Goal: Task Accomplishment & Management: Manage account settings

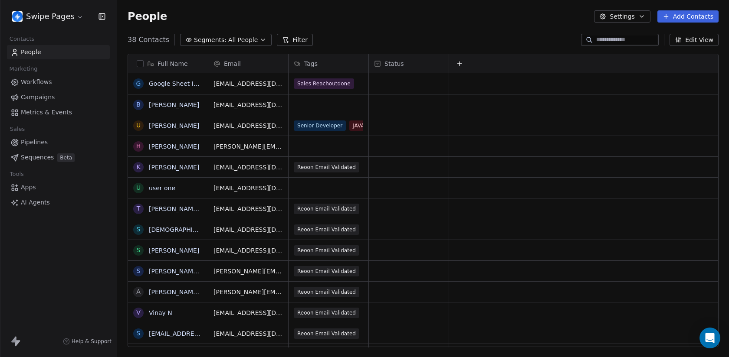
scroll to position [314, 612]
click at [68, 14] on html "Swipe Pages Contacts People Marketing Workflows Campaigns Metrics & Events Sale…" at bounding box center [364, 178] width 729 height 357
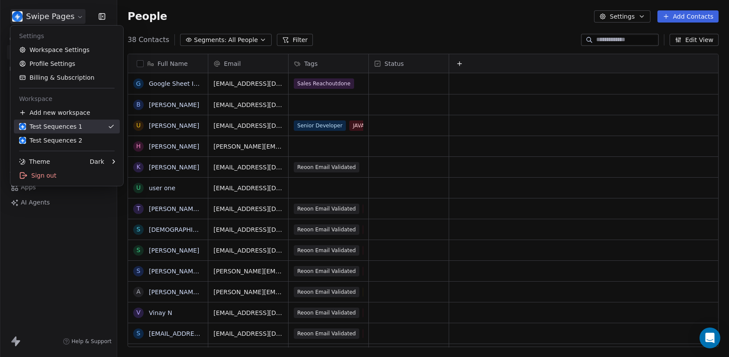
click at [74, 128] on div "Test Sequences 1" at bounding box center [50, 126] width 63 height 9
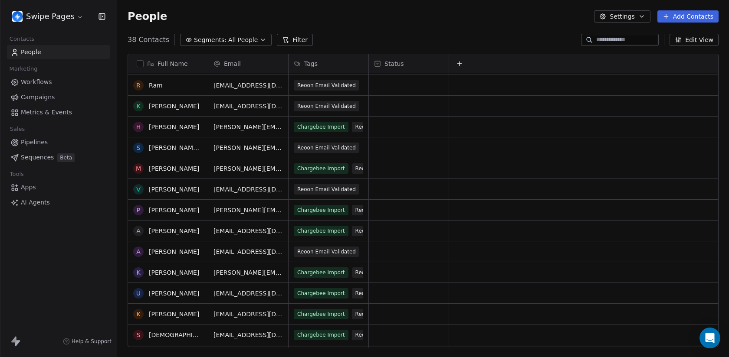
scroll to position [0, 0]
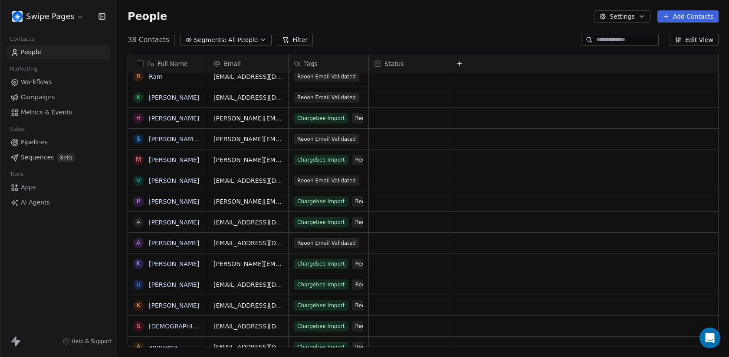
click at [619, 40] on input at bounding box center [626, 40] width 61 height 9
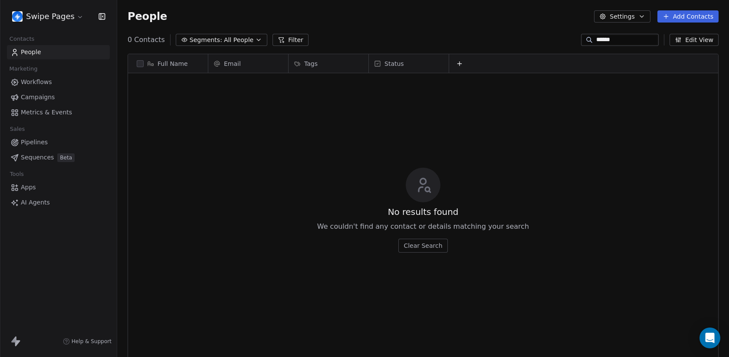
scroll to position [314, 612]
type input "*******"
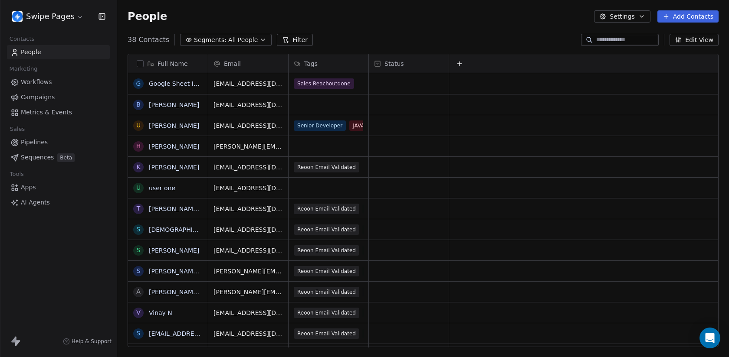
click at [708, 15] on button "Add Contacts" at bounding box center [687, 16] width 61 height 12
click at [687, 33] on span "Create new contact" at bounding box center [690, 35] width 59 height 9
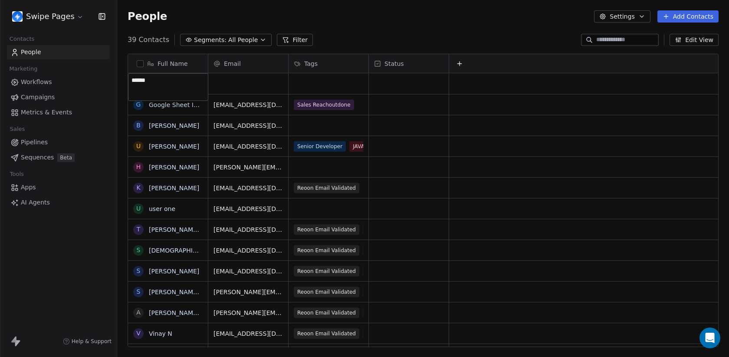
type textarea "*******"
click at [233, 79] on div "grid" at bounding box center [248, 83] width 80 height 21
type input "**********"
click at [314, 76] on div "grid" at bounding box center [328, 83] width 80 height 21
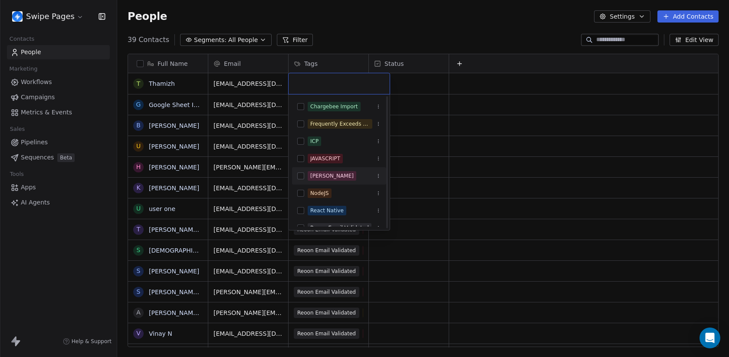
scroll to position [2, 0]
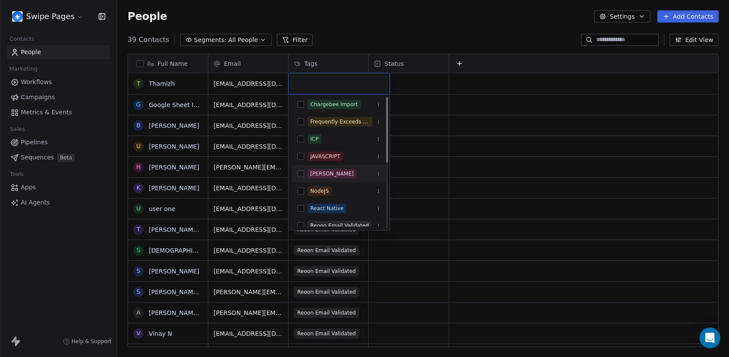
click at [322, 176] on div "Ken Test" at bounding box center [331, 174] width 43 height 8
click at [375, 30] on html "Swipe Pages Contacts People Marketing Workflows Campaigns Metrics & Events Sale…" at bounding box center [364, 178] width 729 height 357
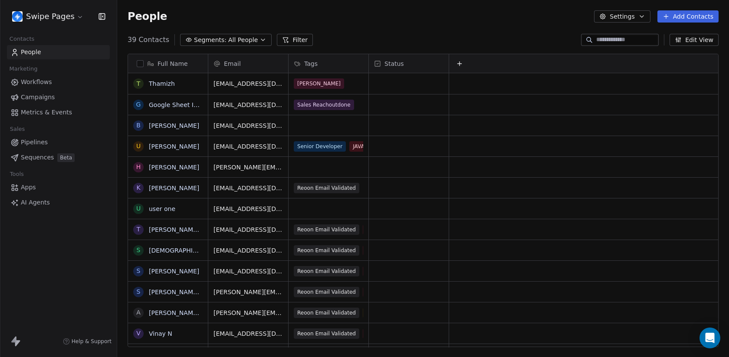
click at [222, 43] on span "Segments:" at bounding box center [210, 40] width 33 height 9
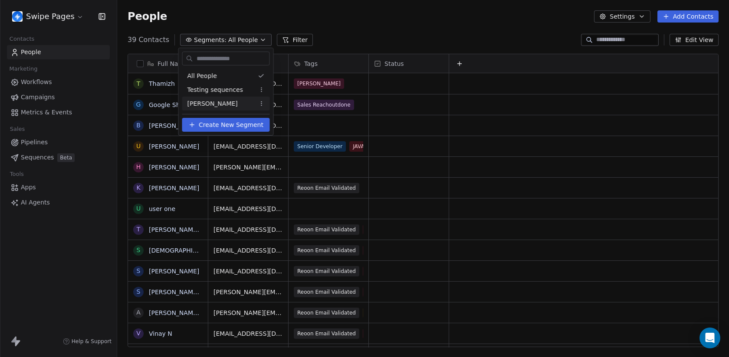
click at [205, 107] on span "Ken Test" at bounding box center [212, 103] width 50 height 9
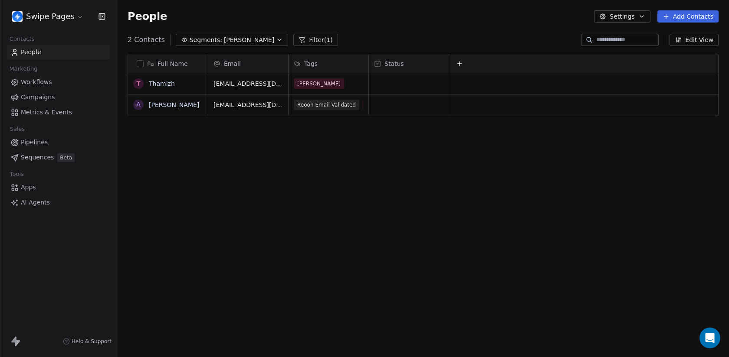
click at [211, 135] on div "Full Name T Thamizh A Aditya Kanade Email Tags Status thamizh@swipepages.com Ke…" at bounding box center [423, 204] width 612 height 314
click at [58, 15] on html "Swipe Pages Contacts People Marketing Workflows Campaigns Metrics & Events Sale…" at bounding box center [364, 178] width 729 height 357
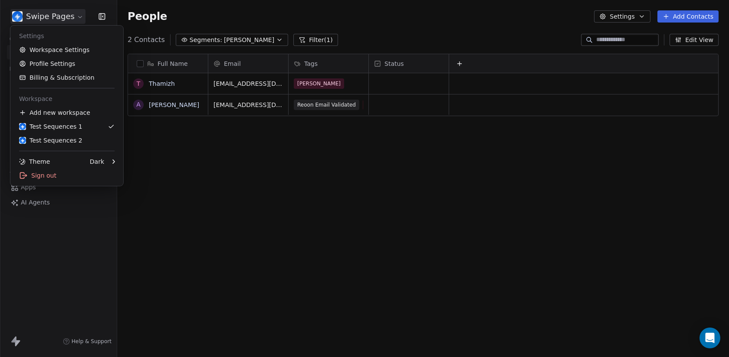
click at [58, 15] on html "Swipe Pages Contacts People Marketing Workflows Campaigns Metrics & Events Sale…" at bounding box center [364, 178] width 729 height 357
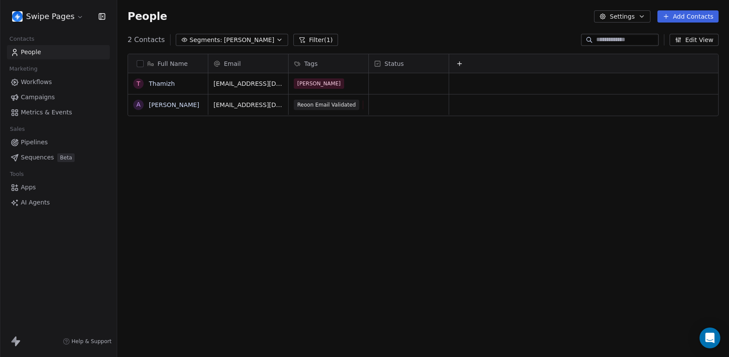
click at [47, 156] on span "Sequences" at bounding box center [37, 157] width 33 height 9
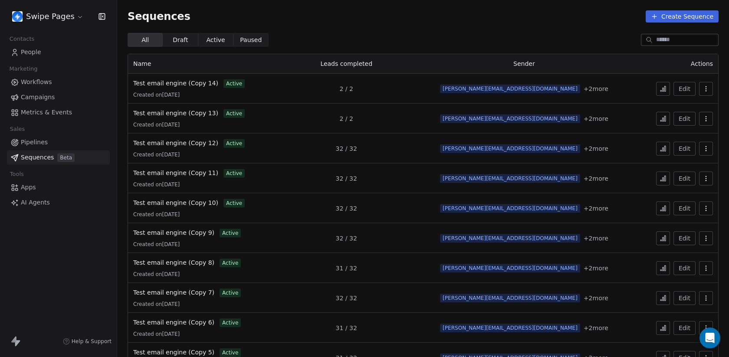
click at [681, 13] on button "Create Sequence" at bounding box center [681, 16] width 73 height 12
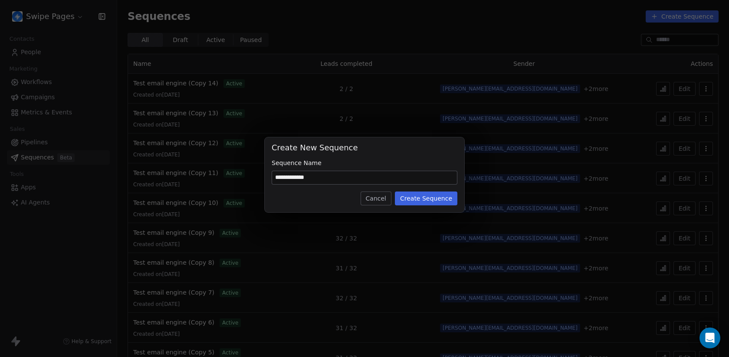
type input "**********"
click at [427, 195] on button "Create Sequence" at bounding box center [426, 199] width 62 height 14
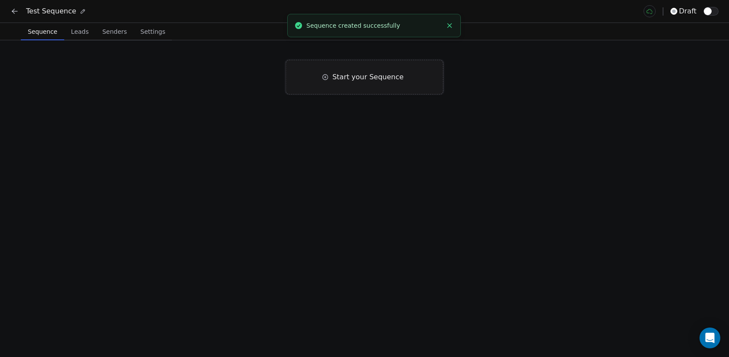
click at [376, 70] on div "Start your Sequence" at bounding box center [364, 77] width 157 height 35
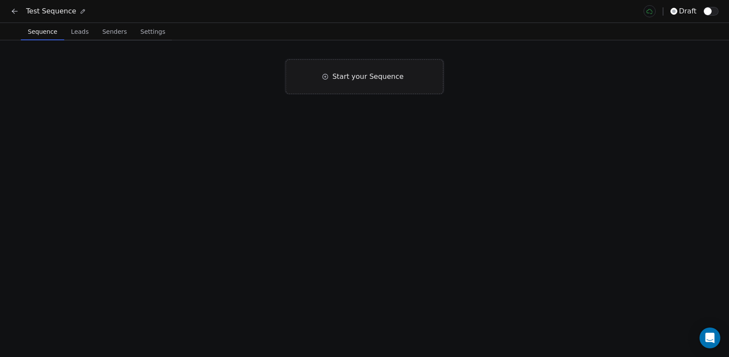
click at [357, 79] on span "Start your Sequence" at bounding box center [367, 77] width 71 height 10
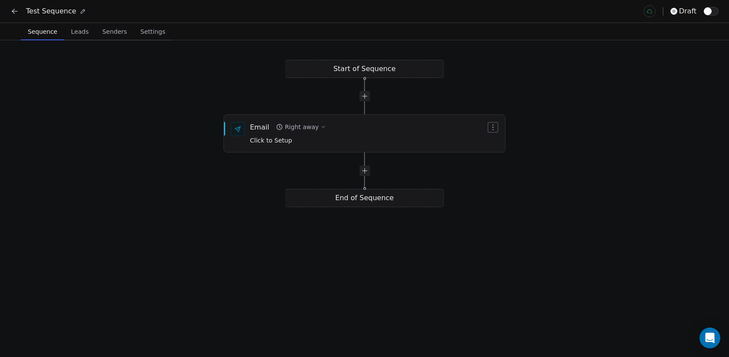
click at [11, 10] on icon at bounding box center [14, 11] width 9 height 9
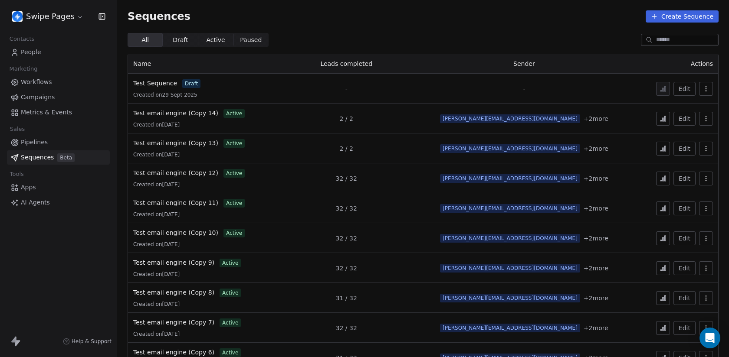
click at [259, 88] on div "Test Sequence draft Created on 29 Sept 2025" at bounding box center [203, 89] width 141 height 20
click at [160, 82] on span "Test Sequence" at bounding box center [155, 83] width 44 height 7
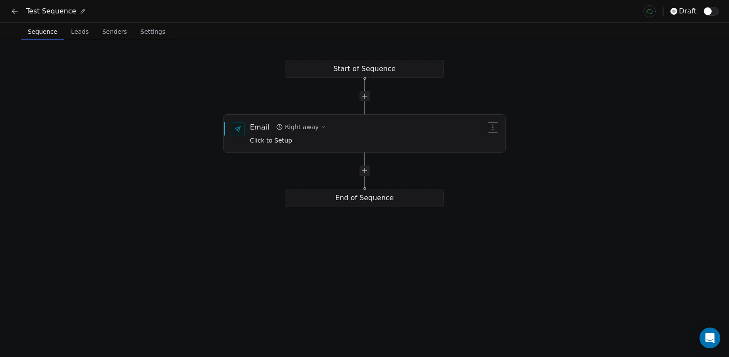
click at [301, 132] on button "Right away" at bounding box center [300, 127] width 56 height 12
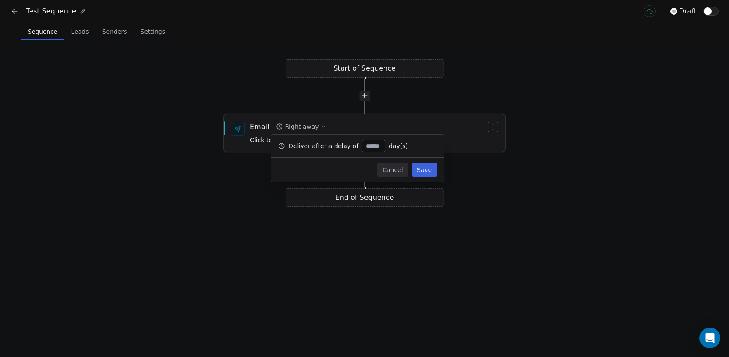
click at [370, 127] on div "Email Right away Click to Setup" at bounding box center [368, 133] width 236 height 23
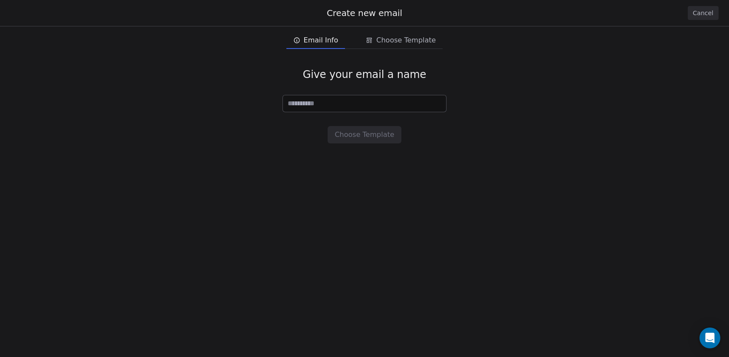
click at [333, 104] on input at bounding box center [364, 103] width 163 height 16
type input "**********"
click at [354, 128] on button "Choose Template" at bounding box center [363, 134] width 73 height 17
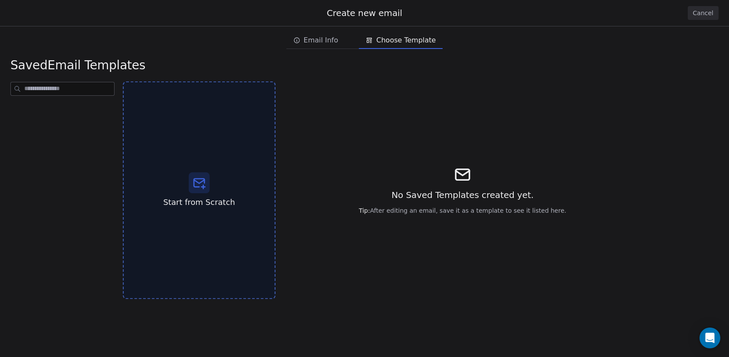
click at [242, 150] on div "Start from Scratch" at bounding box center [199, 191] width 153 height 218
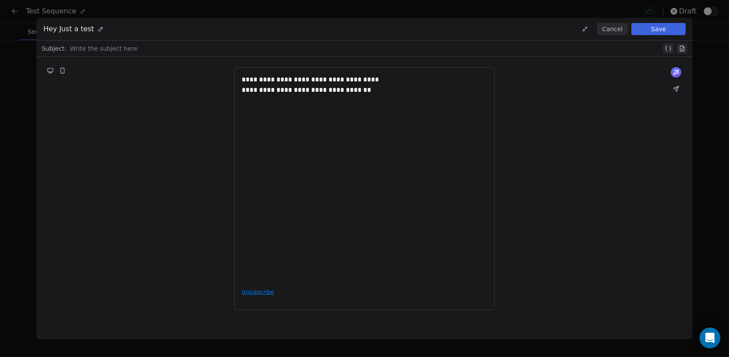
click at [376, 97] on div "**********" at bounding box center [364, 178] width 245 height 207
click at [159, 48] on div at bounding box center [365, 48] width 591 height 10
click at [638, 26] on button "Save" at bounding box center [658, 29] width 54 height 12
click at [659, 31] on button "Save" at bounding box center [658, 29] width 54 height 12
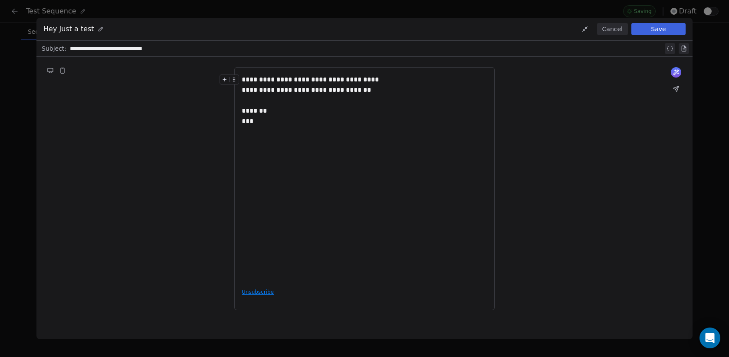
click at [393, 114] on div "**********" at bounding box center [364, 101] width 245 height 52
click at [130, 30] on div "Hey Just a test Cancel Save" at bounding box center [364, 29] width 656 height 23
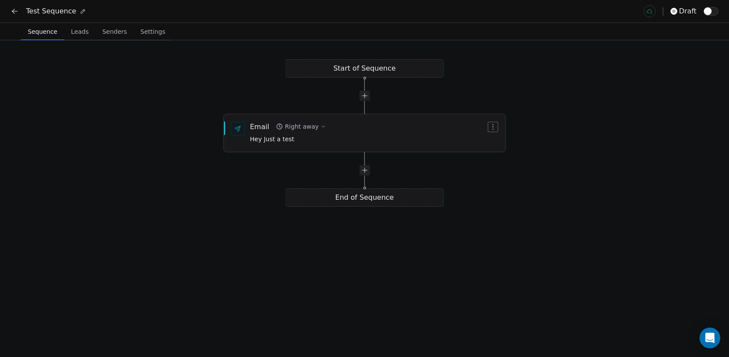
click at [289, 137] on span "Hey Just a test" at bounding box center [288, 140] width 76 height 10
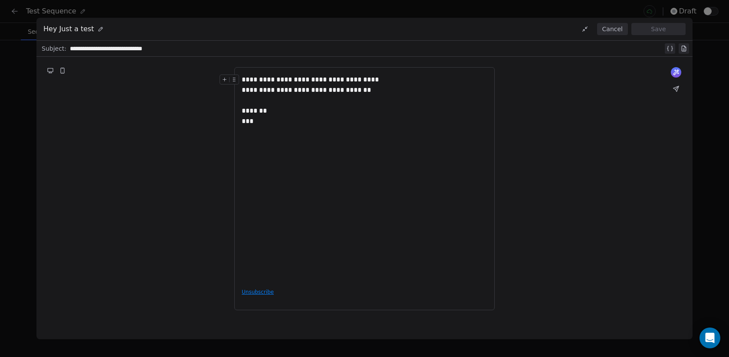
click at [609, 30] on button "Cancel" at bounding box center [612, 29] width 31 height 12
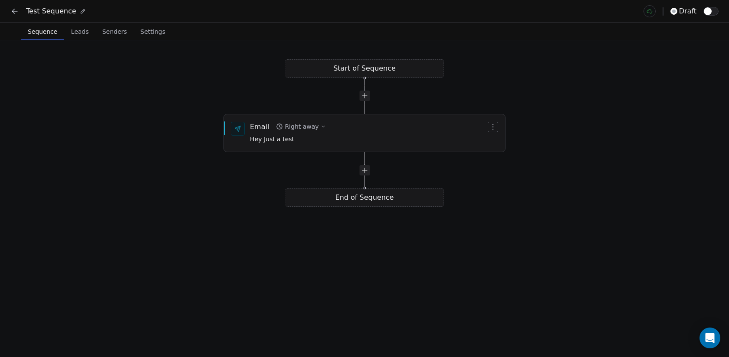
click at [78, 27] on span "Leads" at bounding box center [80, 32] width 25 height 12
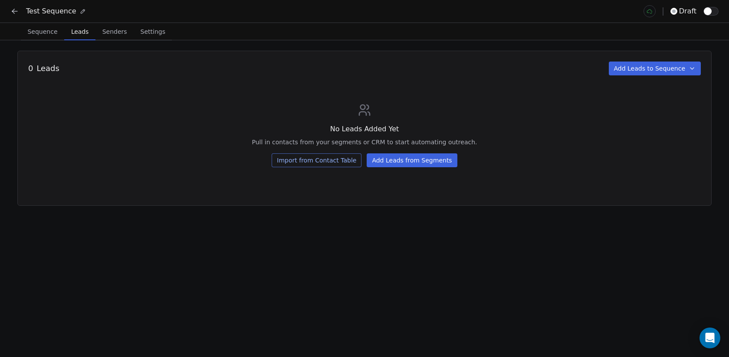
click at [400, 166] on button "Add Leads from Segments" at bounding box center [411, 161] width 90 height 14
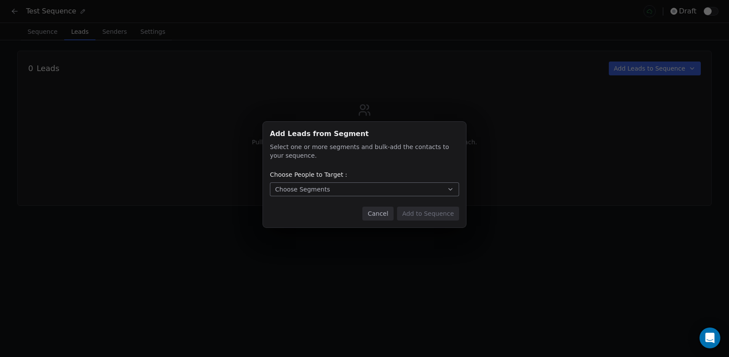
click at [350, 186] on button "Choose Segments" at bounding box center [364, 190] width 189 height 14
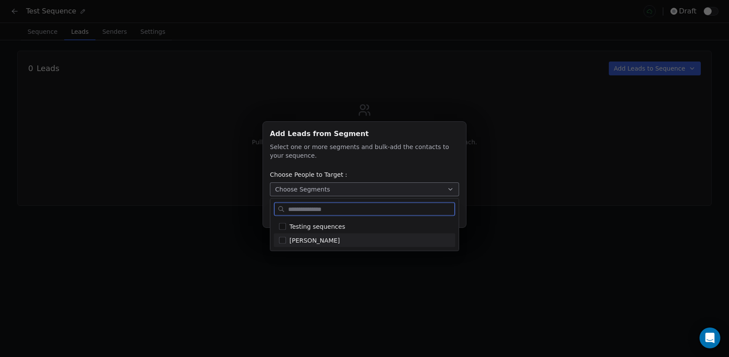
click at [330, 245] on div "Ken Test" at bounding box center [369, 240] width 160 height 9
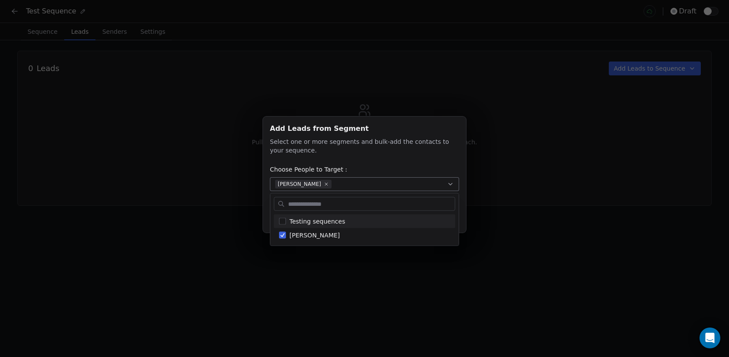
click at [533, 156] on div "Add Leads from Segment Add Leads from Segment Select one or more segments and b…" at bounding box center [364, 178] width 729 height 151
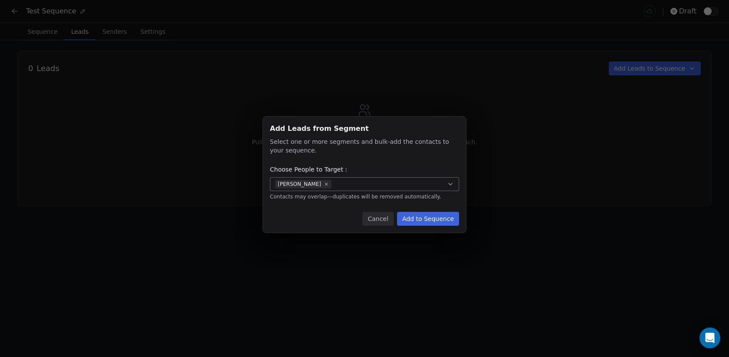
click at [448, 215] on button "Add to Sequence" at bounding box center [428, 219] width 62 height 14
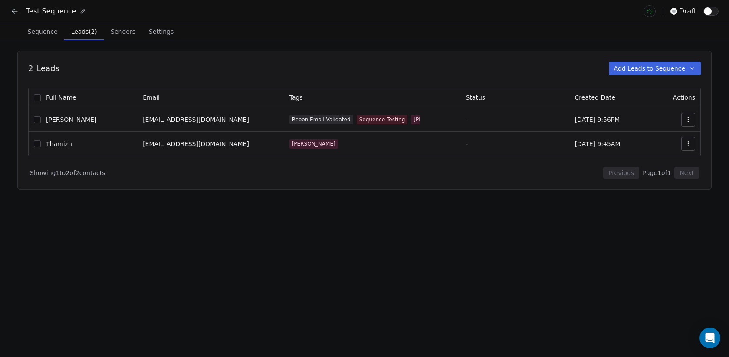
click at [162, 32] on span "Settings" at bounding box center [161, 32] width 32 height 12
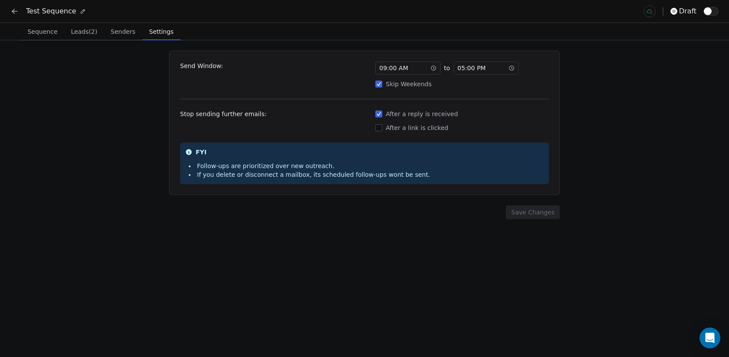
click at [379, 88] on button "Skip Weekends" at bounding box center [378, 84] width 7 height 9
click at [540, 214] on button "Save Changes" at bounding box center [533, 213] width 54 height 14
click at [399, 70] on span "09 : 00 AM" at bounding box center [393, 68] width 29 height 9
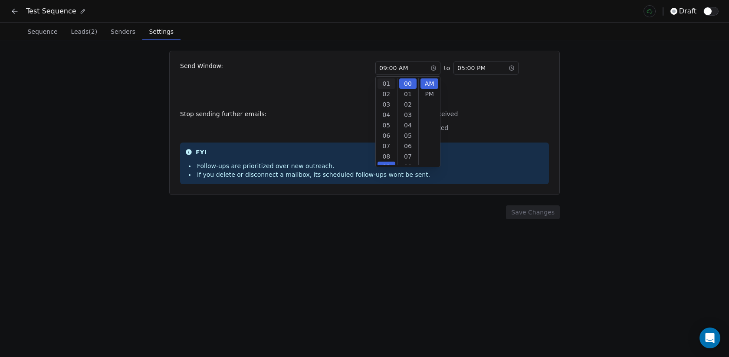
click at [386, 85] on div "01" at bounding box center [386, 84] width 18 height 10
click at [501, 79] on div "01 : 00 AM to 05 : 00 PM Skip Weekends" at bounding box center [461, 75] width 173 height 27
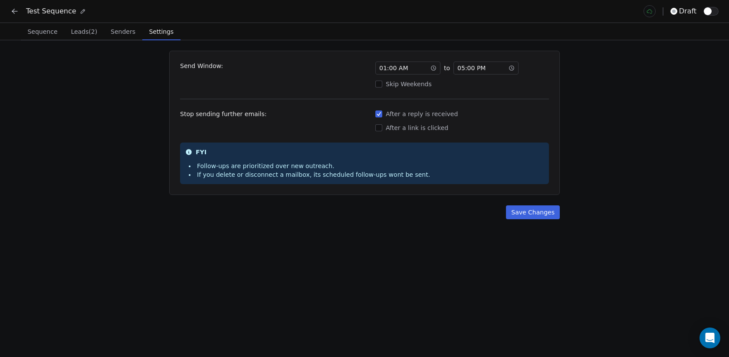
click at [463, 69] on span "05 : 00 PM" at bounding box center [471, 68] width 28 height 9
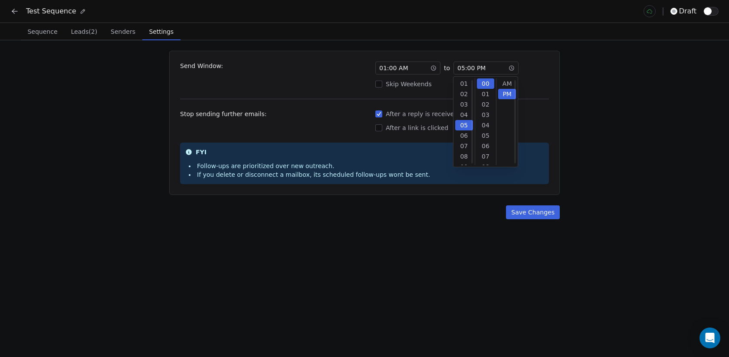
scroll to position [10, 0]
click at [461, 144] on div "11" at bounding box center [464, 146] width 18 height 10
click at [486, 85] on div "59" at bounding box center [486, 84] width 18 height 10
click at [538, 75] on div "01 : 00 AM to 11 : 59 PM Skip Weekends" at bounding box center [461, 75] width 173 height 27
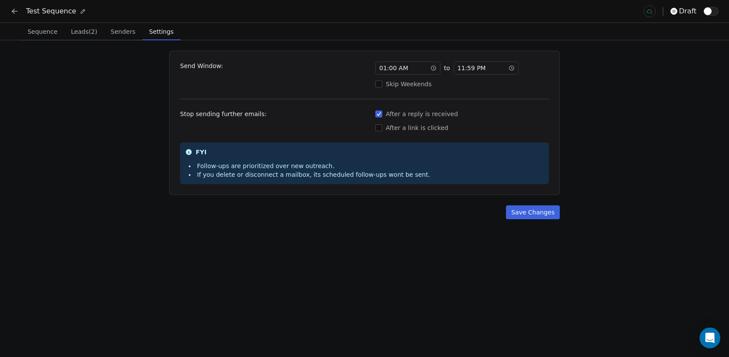
click at [384, 71] on span "01 : 00 AM" at bounding box center [393, 68] width 29 height 9
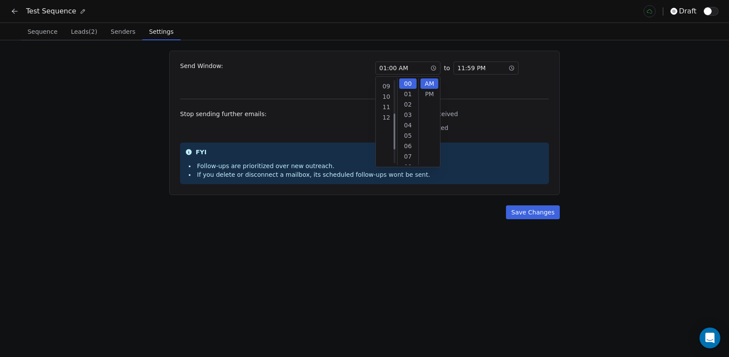
scroll to position [85, 0]
click at [520, 99] on div "Send Window: 01 : 00 AM to 11 : 59 PM Skip Weekends Stop sending further emails…" at bounding box center [364, 123] width 390 height 144
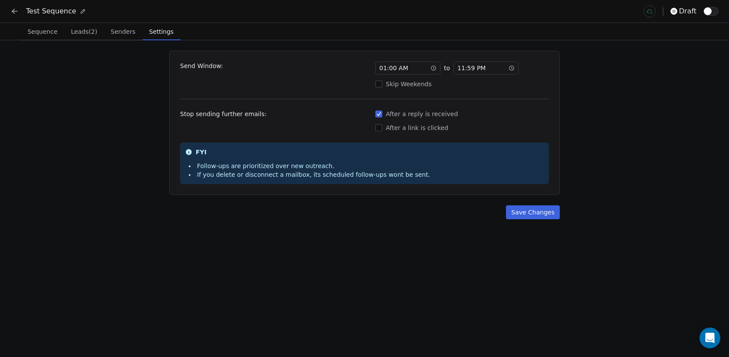
click at [541, 212] on button "Save Changes" at bounding box center [533, 213] width 54 height 14
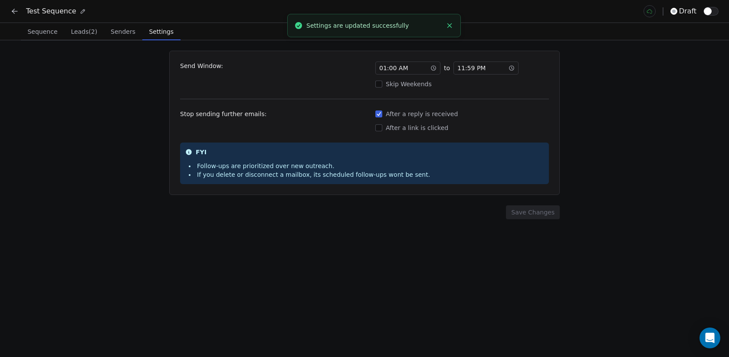
click at [118, 29] on span "Senders" at bounding box center [123, 32] width 32 height 12
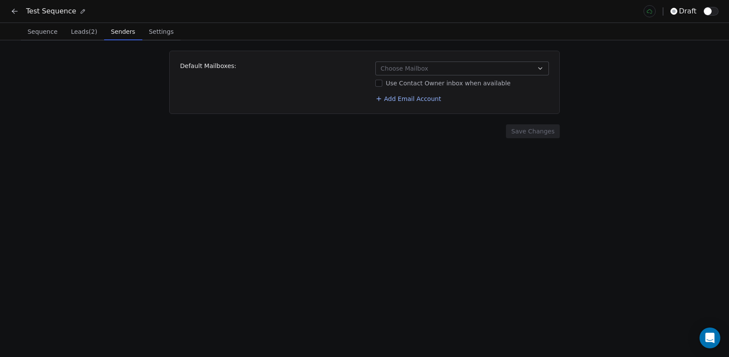
click at [424, 68] on span "Choose Mailbox" at bounding box center [404, 68] width 48 height 9
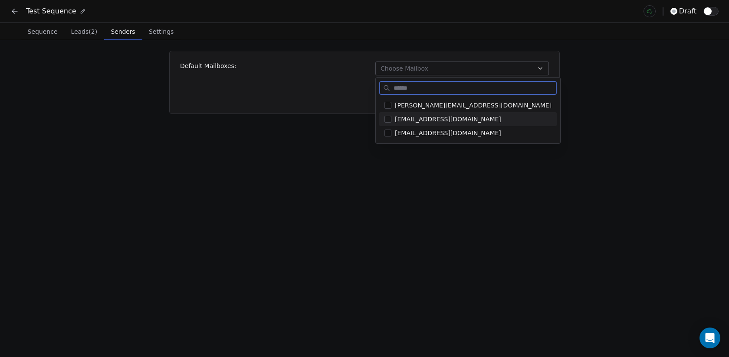
click at [403, 121] on span "swami@swipeone.co.in" at bounding box center [473, 119] width 157 height 9
click at [402, 141] on div "ken@swipeone.top swami@swipeone.co.in swami@swipepages.co.in" at bounding box center [468, 119] width 184 height 49
click at [402, 137] on div "swami@swipepages.co.in" at bounding box center [467, 133] width 177 height 14
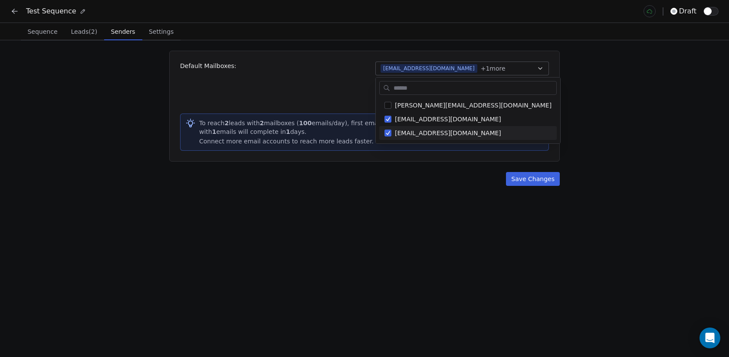
click at [425, 168] on html "Test Sequence draft Sequence Sequence Leads (2) Leads (2) Senders Senders Setti…" at bounding box center [364, 178] width 729 height 357
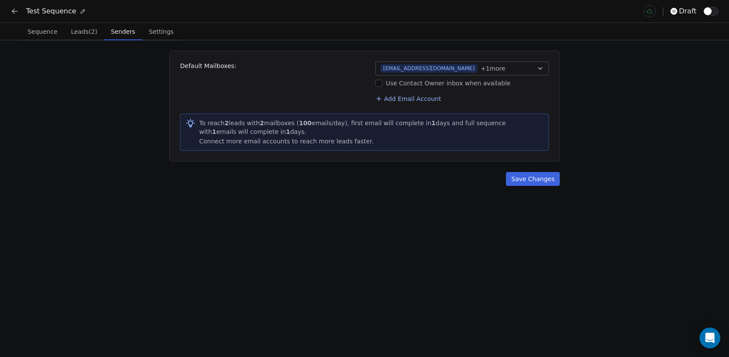
click at [541, 185] on button "Save Changes" at bounding box center [533, 179] width 54 height 14
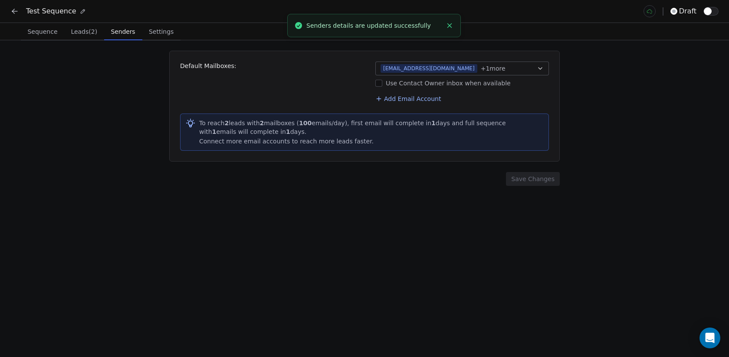
click at [17, 16] on button at bounding box center [15, 11] width 12 height 12
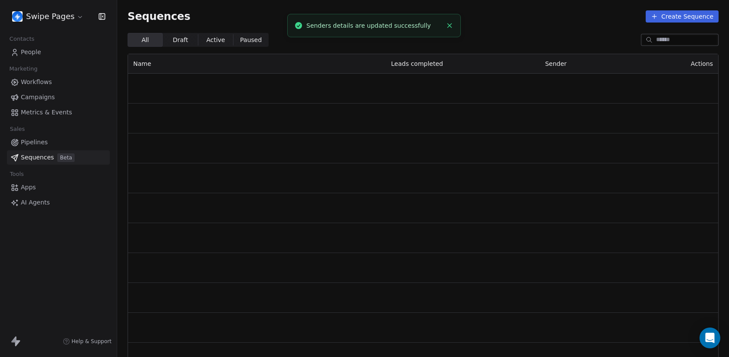
click at [34, 53] on span "People" at bounding box center [31, 52] width 20 height 9
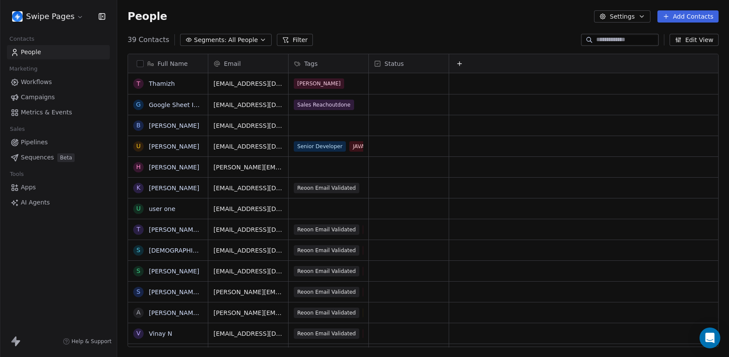
scroll to position [314, 612]
click at [138, 85] on button "grid" at bounding box center [138, 83] width 7 height 7
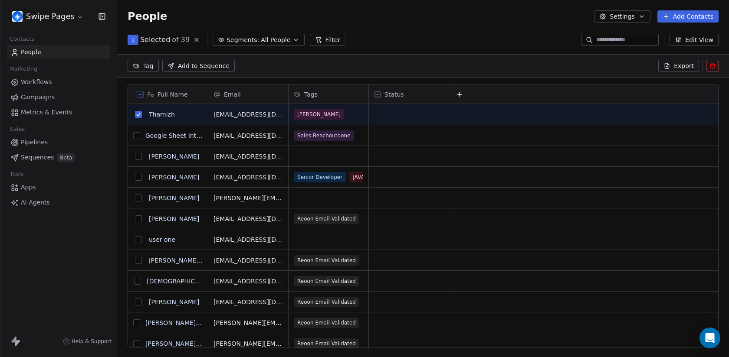
click at [717, 67] on button at bounding box center [712, 66] width 12 height 12
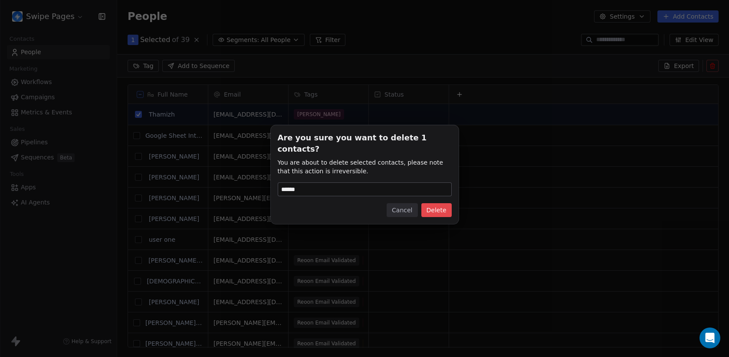
type input "******"
click at [431, 210] on button "Delete" at bounding box center [436, 210] width 30 height 14
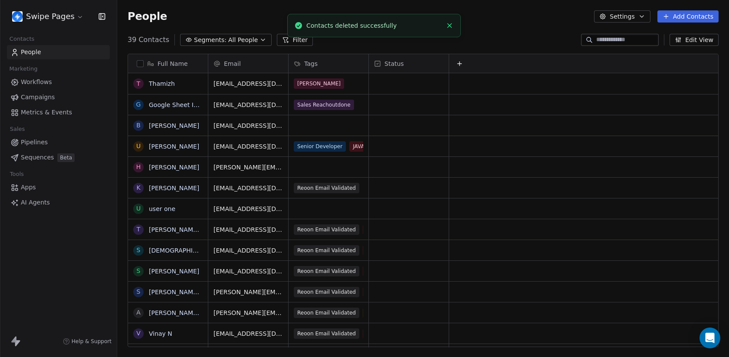
scroll to position [314, 612]
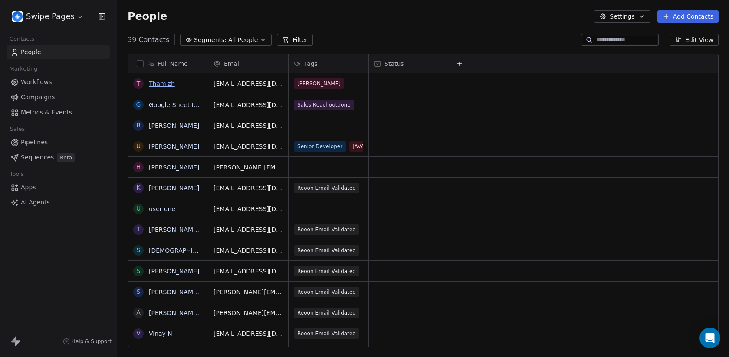
click at [159, 84] on link "Thamizh" at bounding box center [162, 83] width 26 height 7
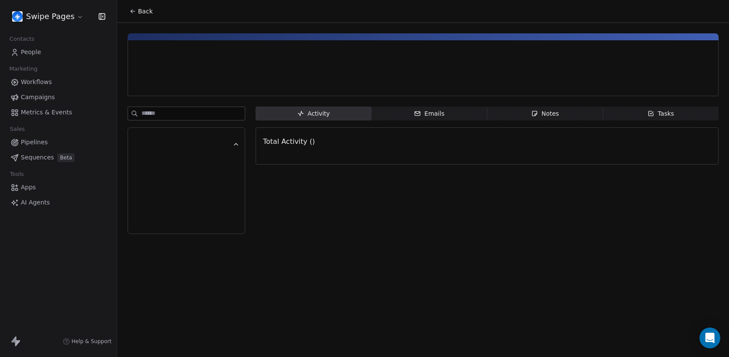
click at [140, 14] on span "Back" at bounding box center [145, 11] width 15 height 9
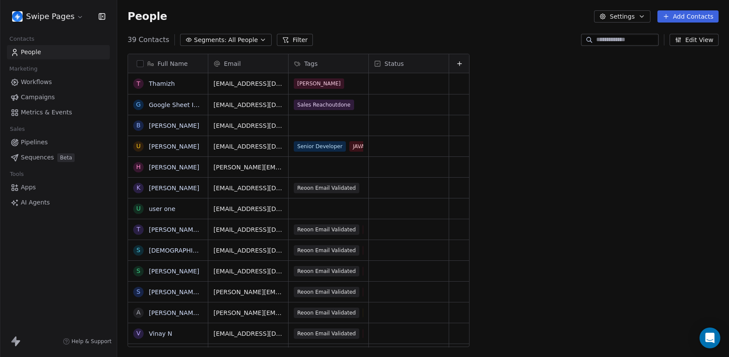
scroll to position [314, 612]
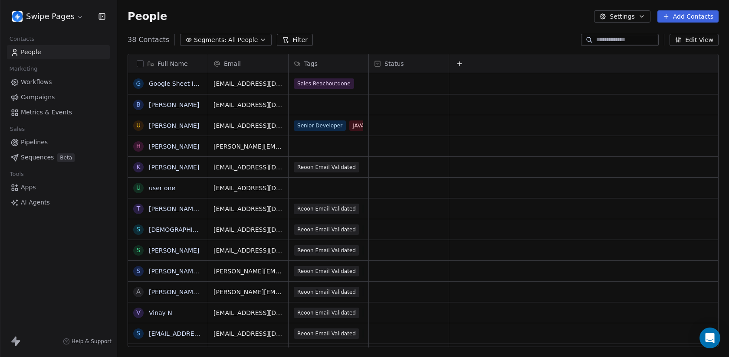
scroll to position [314, 612]
click at [44, 153] on span "Sequences" at bounding box center [37, 157] width 33 height 9
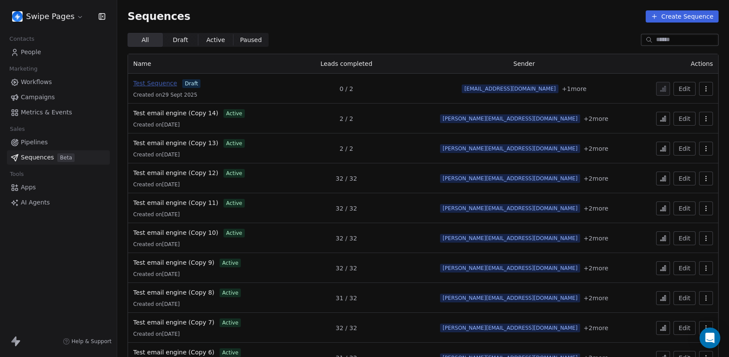
click at [166, 82] on span "Test Sequence" at bounding box center [155, 83] width 44 height 7
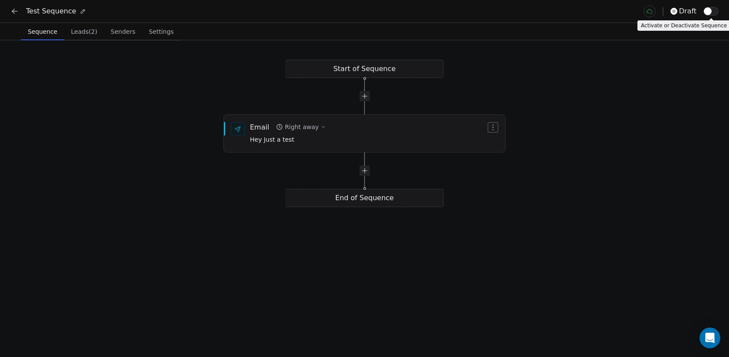
click at [713, 12] on button "button" at bounding box center [710, 11] width 15 height 9
click at [15, 4] on div "Test Sequence Active" at bounding box center [364, 11] width 729 height 23
click at [15, 7] on icon at bounding box center [14, 11] width 9 height 9
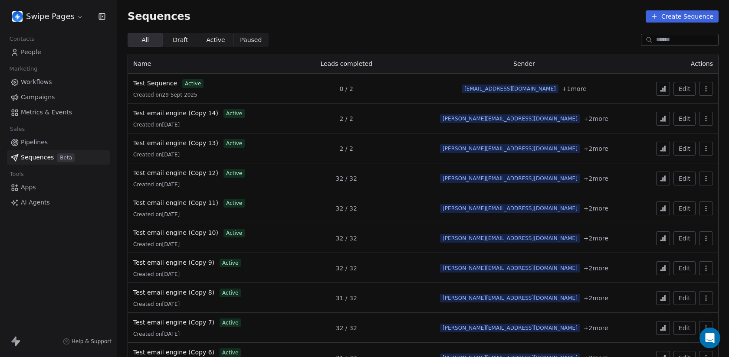
click at [331, 33] on div "All All Draft Draft Active Active Paused Paused" at bounding box center [423, 40] width 591 height 14
click at [668, 89] on div "Edit" at bounding box center [676, 89] width 73 height 14
click at [668, 89] on button at bounding box center [663, 89] width 14 height 14
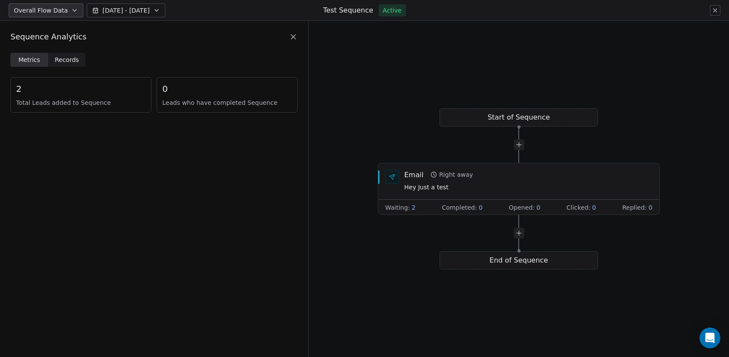
click at [69, 61] on span "Records" at bounding box center [67, 60] width 24 height 9
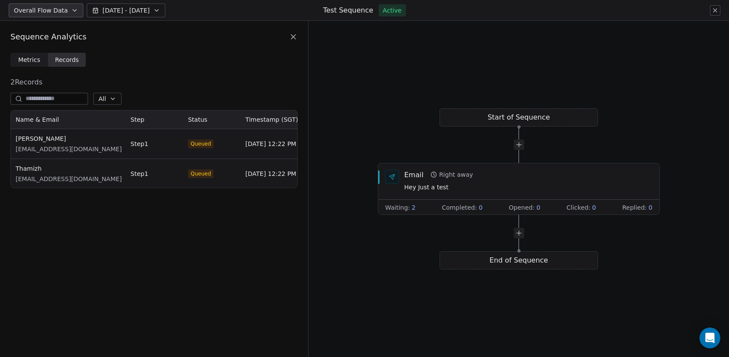
scroll to position [78, 287]
click at [409, 193] on div "Email Right away Hey Just a test" at bounding box center [518, 181] width 281 height 36
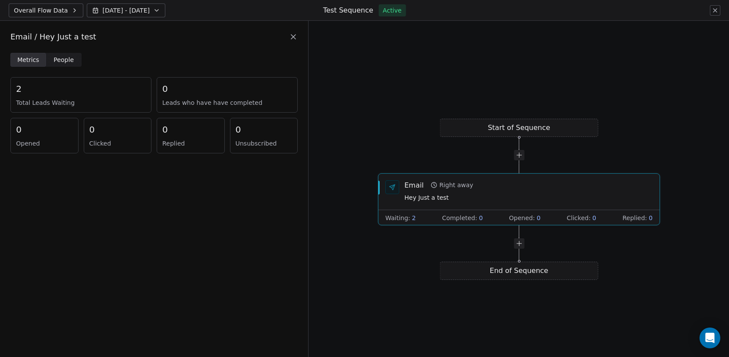
click at [65, 59] on span "People" at bounding box center [64, 60] width 20 height 9
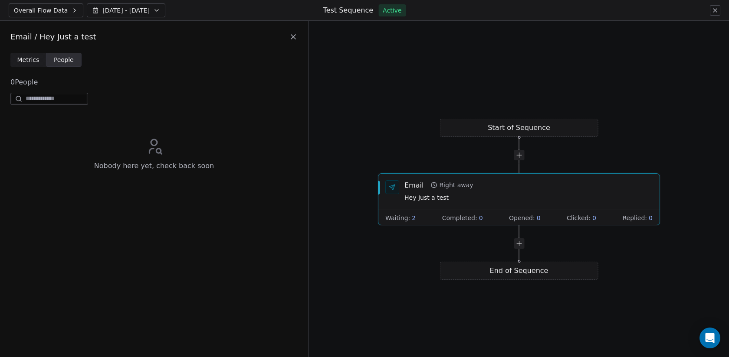
click at [288, 39] on div "Email / Hey Just a test" at bounding box center [153, 36] width 287 height 11
click at [292, 39] on icon at bounding box center [293, 37] width 9 height 9
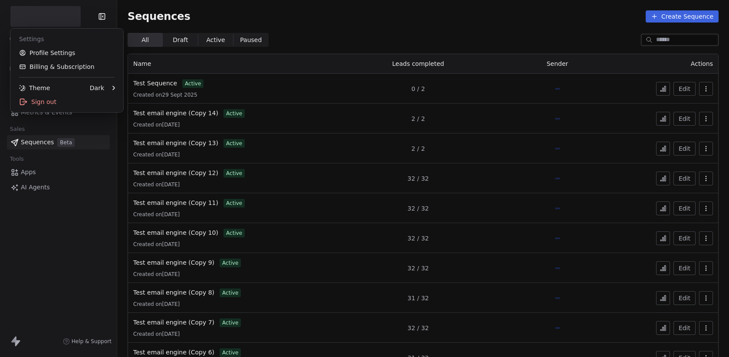
click at [47, 23] on html "Contacts People Marketing Workflows Campaigns Metrics & Events Sales Sequences …" at bounding box center [364, 178] width 729 height 357
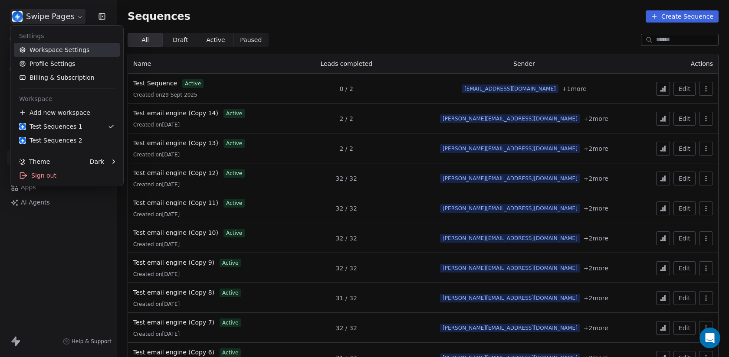
click at [44, 47] on link "Workspace Settings" at bounding box center [67, 50] width 106 height 14
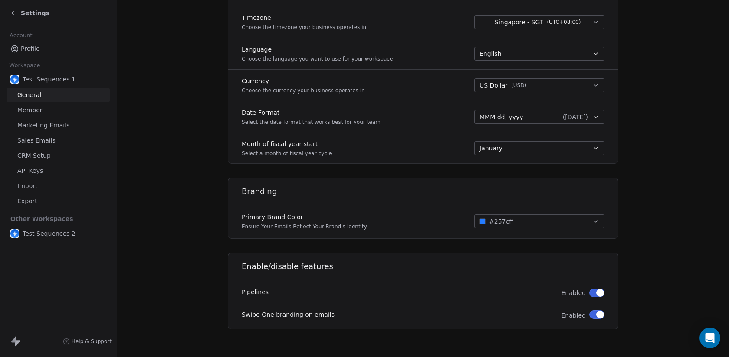
scroll to position [351, 0]
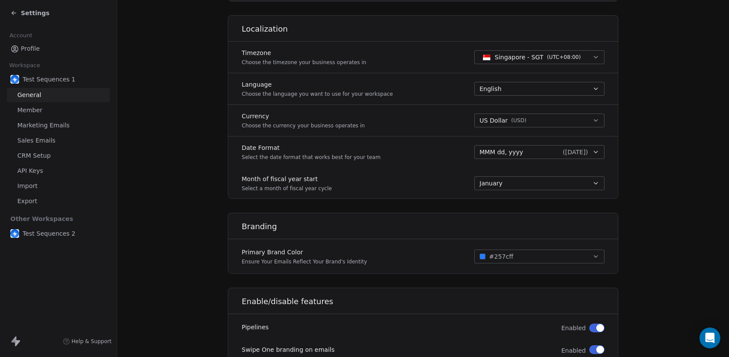
click at [33, 15] on span "Settings" at bounding box center [35, 13] width 29 height 9
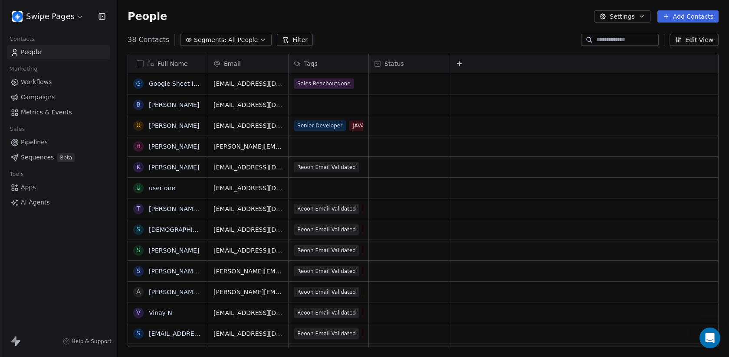
scroll to position [314, 612]
click at [35, 160] on span "Sequences" at bounding box center [37, 157] width 33 height 9
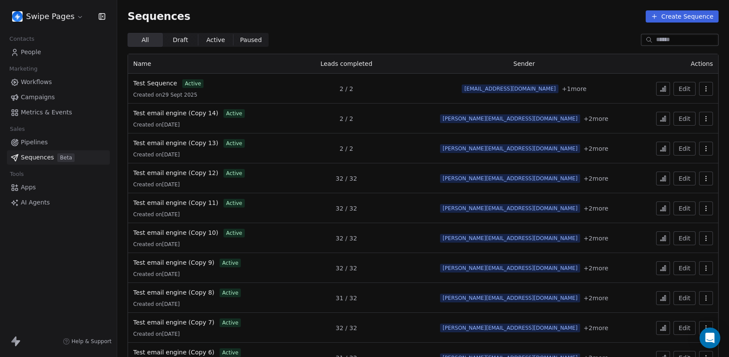
click at [159, 79] on td "Test Sequence active Created on 29 Sept 2025" at bounding box center [203, 89] width 151 height 30
click at [159, 82] on span "Test Sequence" at bounding box center [155, 83] width 44 height 7
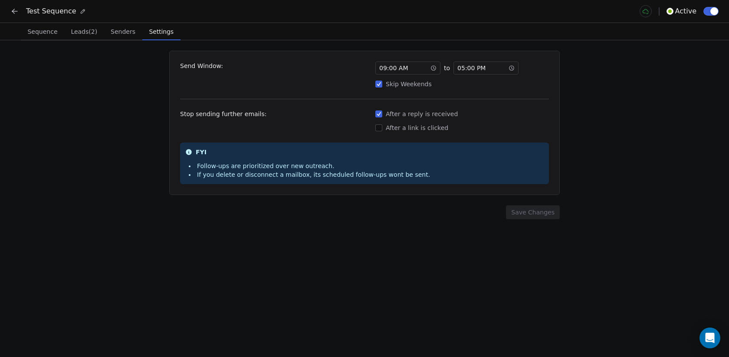
click at [158, 32] on span "Settings" at bounding box center [161, 32] width 31 height 12
click at [471, 70] on span "11 : 59 PM" at bounding box center [471, 68] width 28 height 9
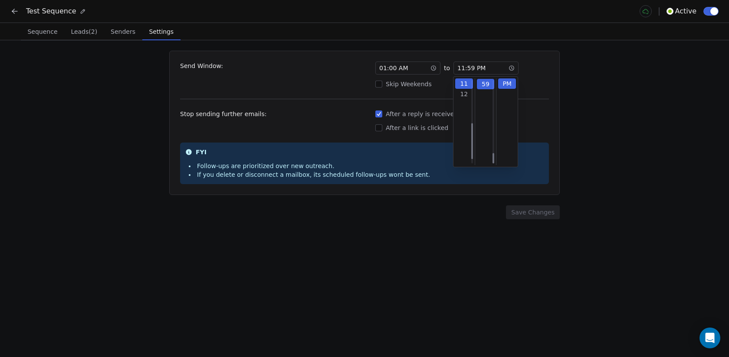
scroll to position [614, 0]
click at [327, 259] on div "Send Window: 01 : 00 AM to 11 : 59 PM Skip Weekends Stop sending further emails…" at bounding box center [364, 198] width 729 height 317
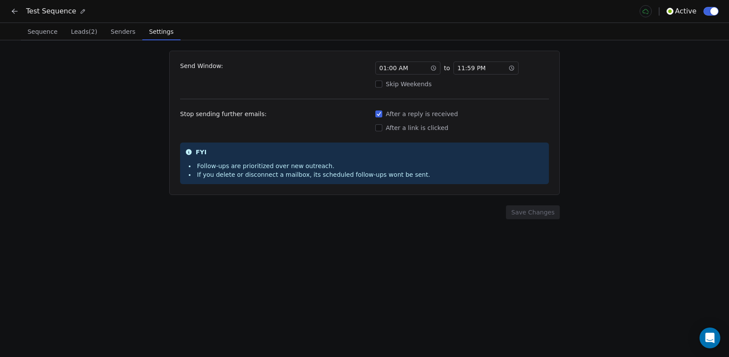
click at [16, 11] on icon at bounding box center [14, 11] width 5 height 0
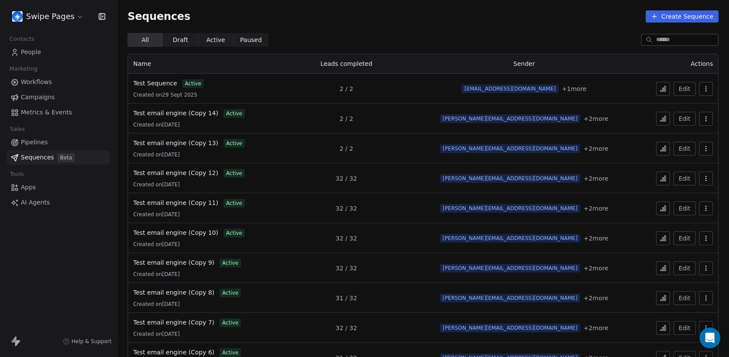
click at [664, 88] on icon at bounding box center [662, 88] width 7 height 7
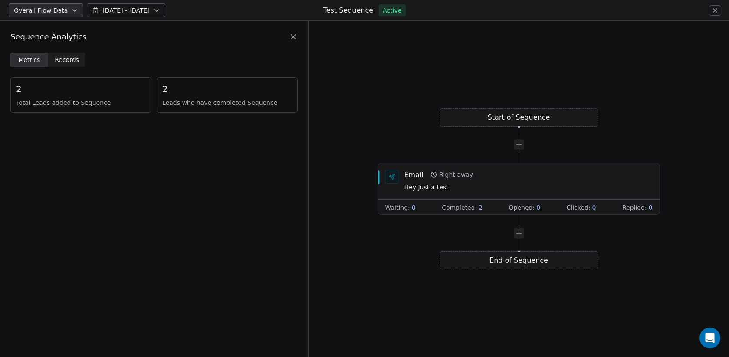
click at [70, 62] on span "Records" at bounding box center [67, 60] width 24 height 9
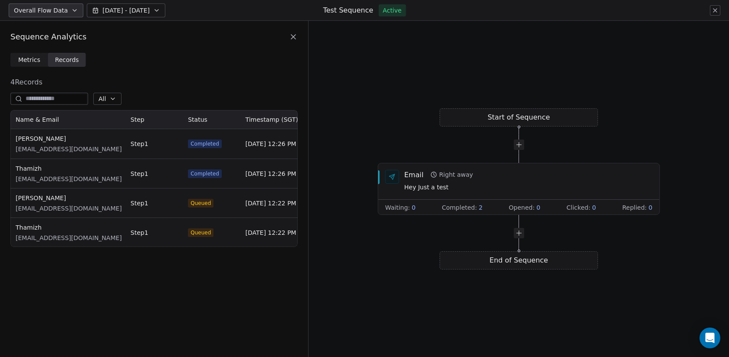
scroll to position [137, 287]
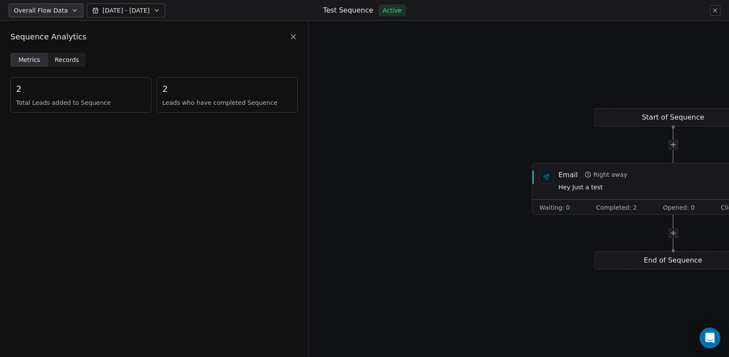
click at [71, 56] on span "Records" at bounding box center [67, 60] width 24 height 9
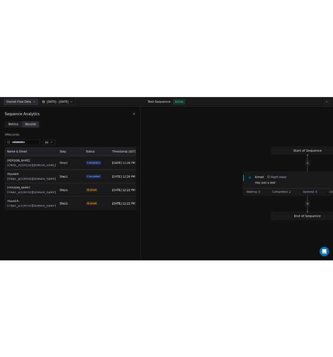
scroll to position [137, 287]
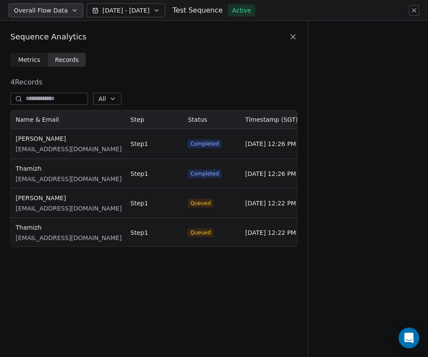
click at [427, 100] on div "Start of Sequence Email Right away Hey Just a test Waiting : 0 Completed : 2 Op…" at bounding box center [368, 189] width 120 height 337
drag, startPoint x: 427, startPoint y: 99, endPoint x: 412, endPoint y: 99, distance: 14.8
click at [412, 99] on div "Start of Sequence Email Right away Hey Just a test Waiting : 0 Completed : 2 Op…" at bounding box center [368, 189] width 120 height 337
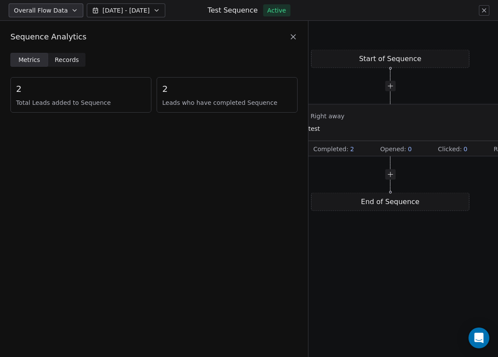
click at [333, 115] on div "Email Right away Hey Just a test" at bounding box center [400, 122] width 248 height 23
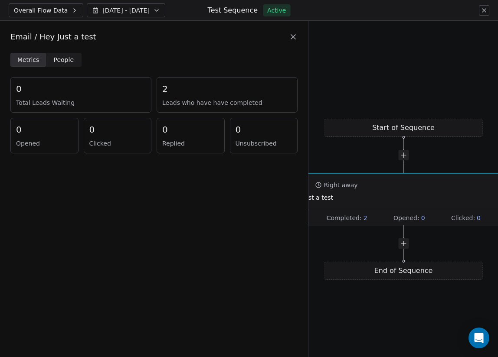
click at [66, 59] on span "People" at bounding box center [64, 60] width 20 height 9
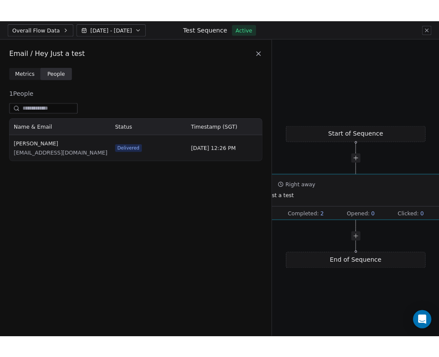
scroll to position [49, 287]
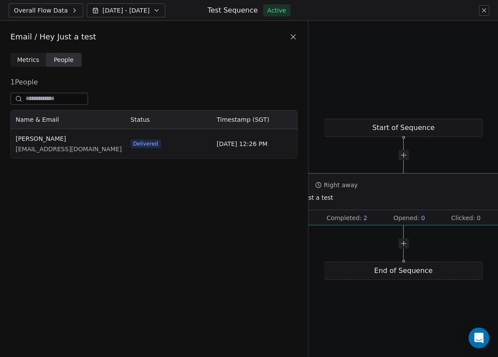
click at [308, 152] on div "Metrics Metrics People People 1 People Name & Email Status Timestamp (SGT) [PER…" at bounding box center [154, 111] width 308 height 116
